Goal: Task Accomplishment & Management: Manage account settings

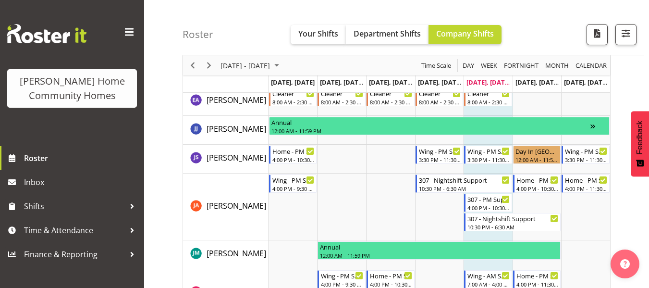
scroll to position [558, 0]
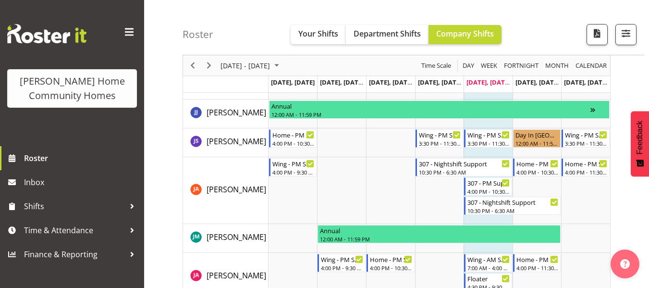
click at [442, 184] on td "Timeline Week of September 5, 2025" at bounding box center [439, 190] width 49 height 67
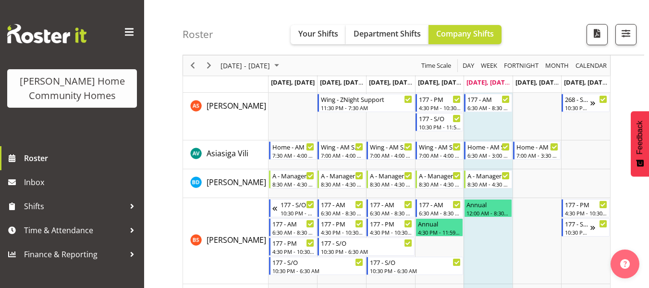
scroll to position [0, 0]
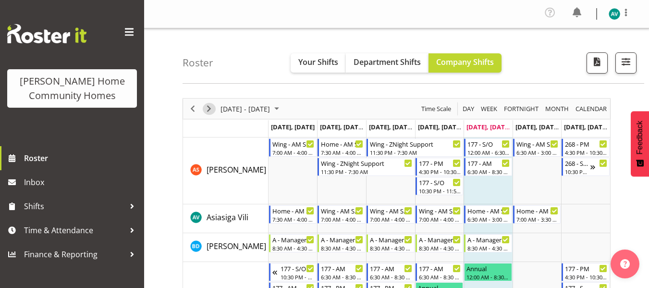
click at [205, 102] on div "Timeline Week of September 5, 2025" at bounding box center [209, 108] width 16 height 20
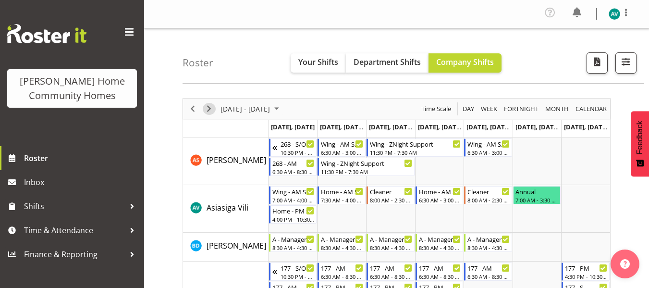
click at [209, 111] on span "Next" at bounding box center [209, 109] width 12 height 12
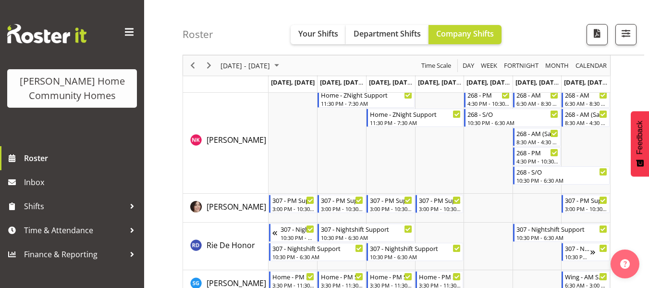
scroll to position [1350, 0]
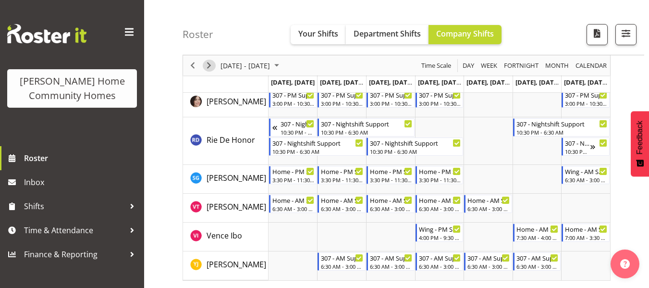
click at [204, 67] on span "Next" at bounding box center [209, 66] width 12 height 12
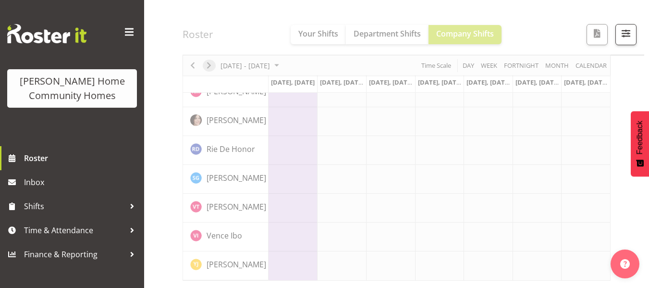
scroll to position [780, 0]
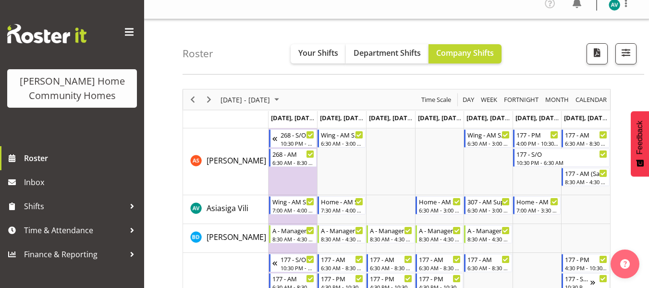
scroll to position [9, 0]
click at [634, 51] on button "button" at bounding box center [625, 54] width 21 height 21
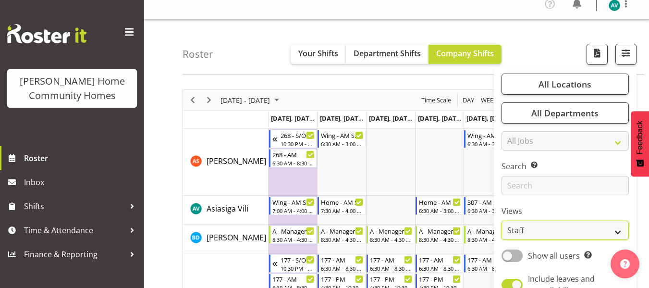
click at [542, 227] on select "Staff Role Shift - Horizontal Shift - Vertical Staff - Location" at bounding box center [565, 230] width 127 height 19
select select "role"
click at [502, 221] on select "Staff Role Shift - Horizontal Shift - Vertical Staff - Location" at bounding box center [565, 230] width 127 height 19
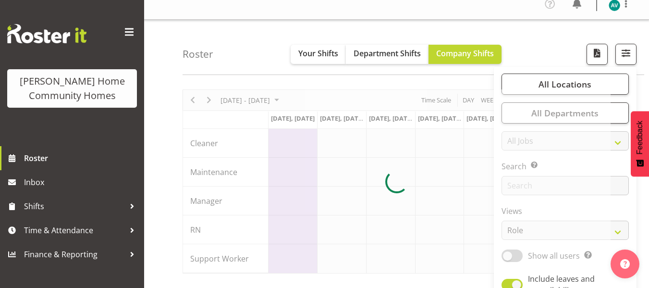
click at [541, 50] on div "Roster Your Shifts Department Shifts Company Shifts All Locations Clear [STREET…" at bounding box center [414, 47] width 462 height 55
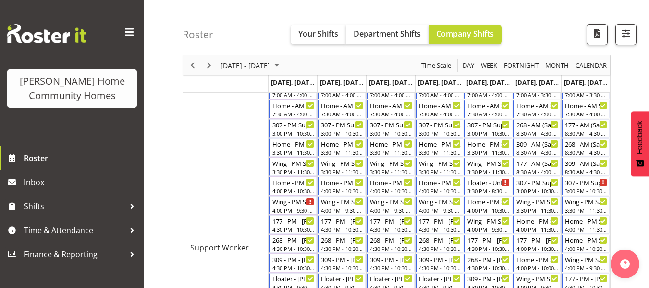
scroll to position [317, 0]
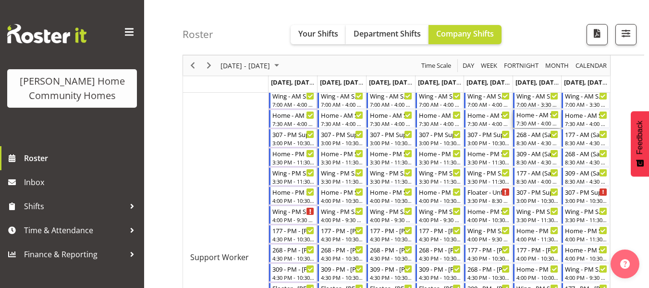
click at [529, 122] on div "7:30 AM - 4:00 PM" at bounding box center [537, 123] width 43 height 8
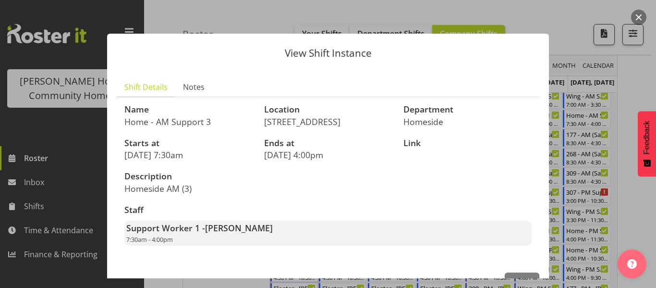
click at [634, 89] on div at bounding box center [328, 144] width 656 height 288
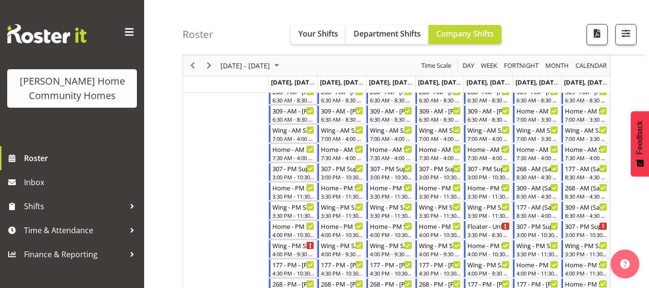
scroll to position [283, 0]
click at [188, 66] on span "Previous" at bounding box center [193, 66] width 12 height 12
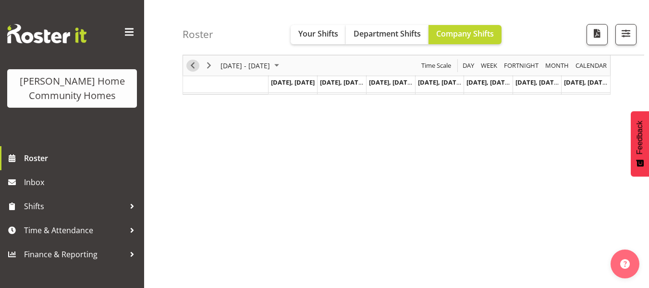
scroll to position [187, 0]
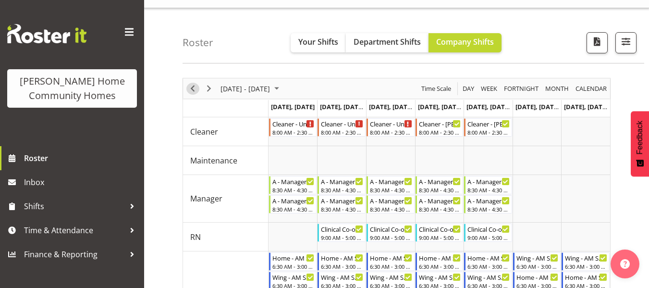
scroll to position [20, 0]
click at [193, 88] on span "Previous" at bounding box center [193, 89] width 12 height 12
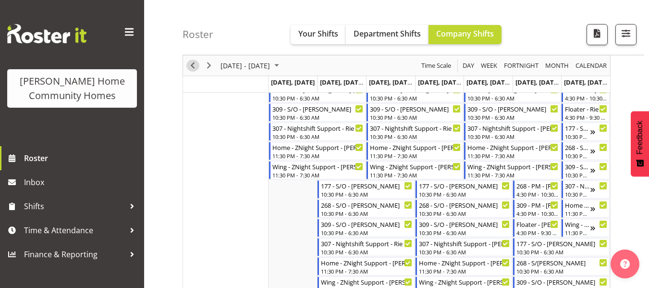
scroll to position [635, 0]
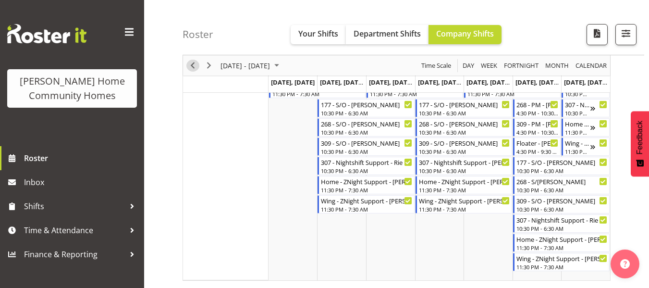
click at [195, 67] on span "Previous" at bounding box center [193, 66] width 12 height 12
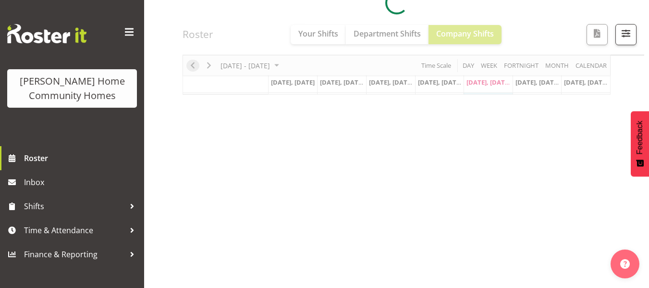
scroll to position [187, 0]
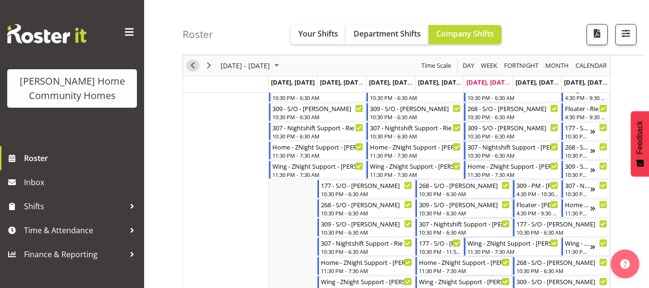
scroll to position [554, 0]
click at [206, 63] on span "Next" at bounding box center [209, 66] width 12 height 12
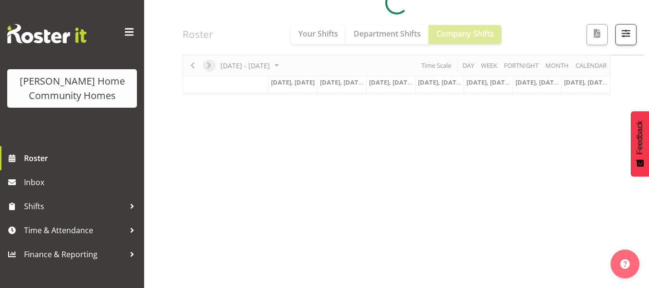
scroll to position [187, 0]
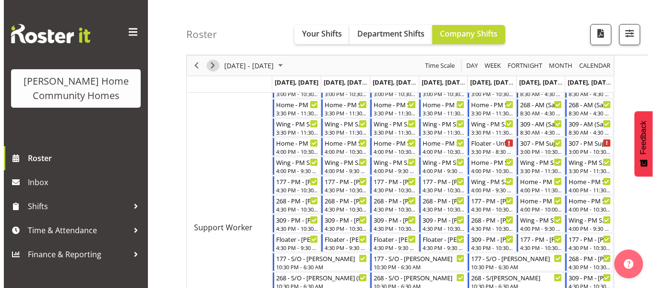
scroll to position [365, 0]
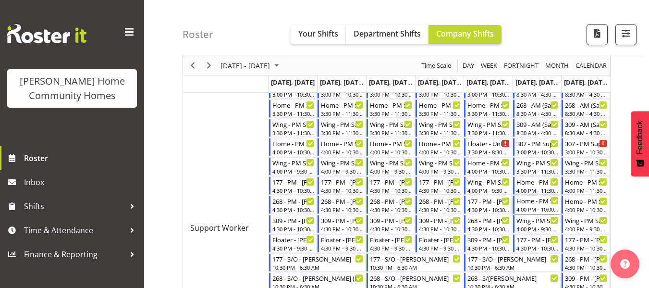
click at [530, 204] on div "Home - PM Support 2 - Rie De Honor" at bounding box center [537, 201] width 43 height 10
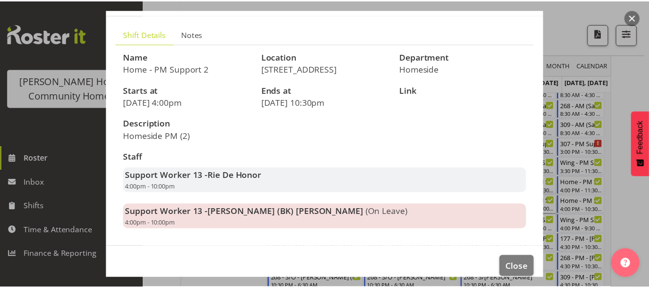
scroll to position [53, 0]
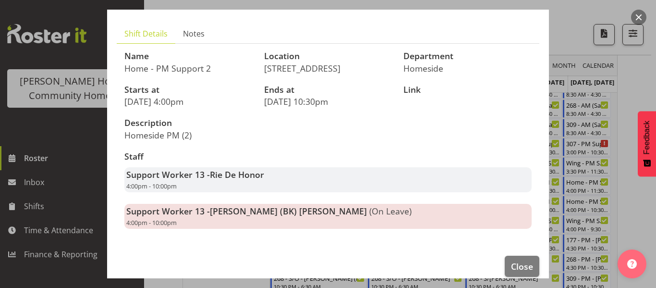
click at [625, 106] on div at bounding box center [328, 144] width 656 height 288
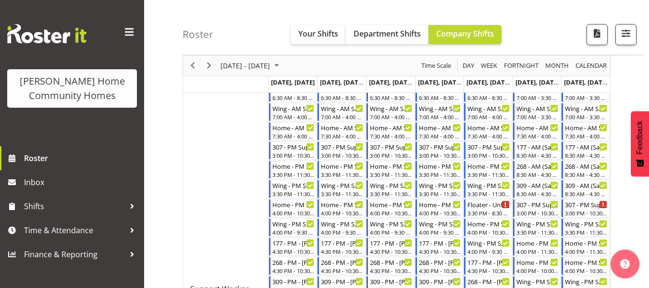
scroll to position [313, 0]
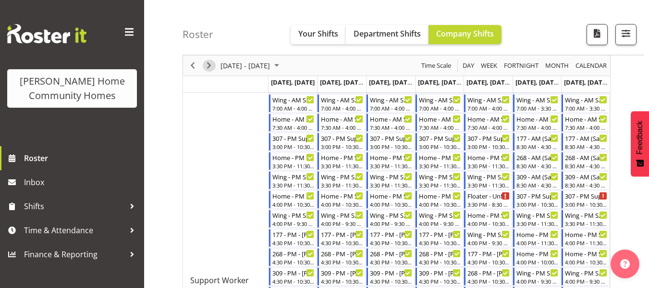
click at [207, 68] on span "Next" at bounding box center [209, 66] width 12 height 12
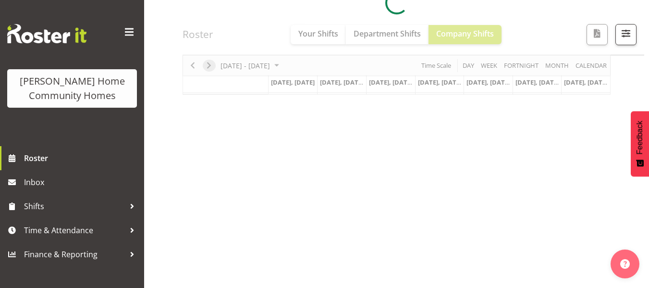
scroll to position [187, 0]
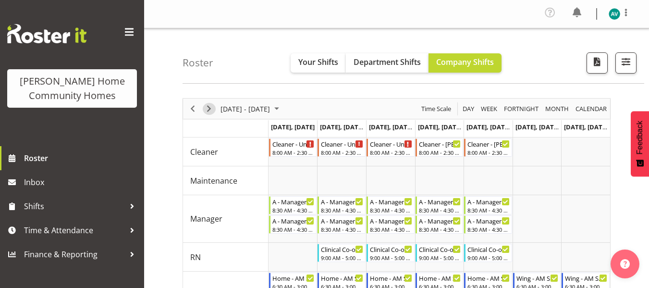
click at [209, 106] on span "Next" at bounding box center [209, 109] width 12 height 12
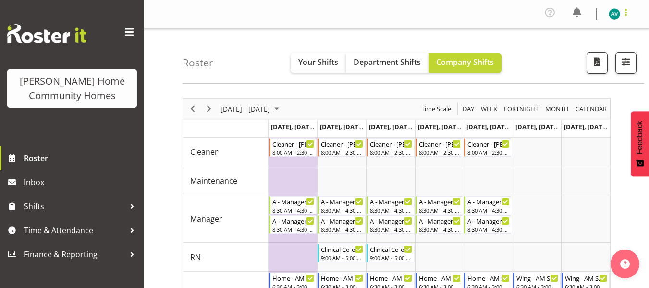
click at [625, 12] on span at bounding box center [626, 13] width 12 height 12
click at [578, 47] on link "Log Out" at bounding box center [585, 52] width 92 height 17
